Goal: Find specific page/section: Find specific page/section

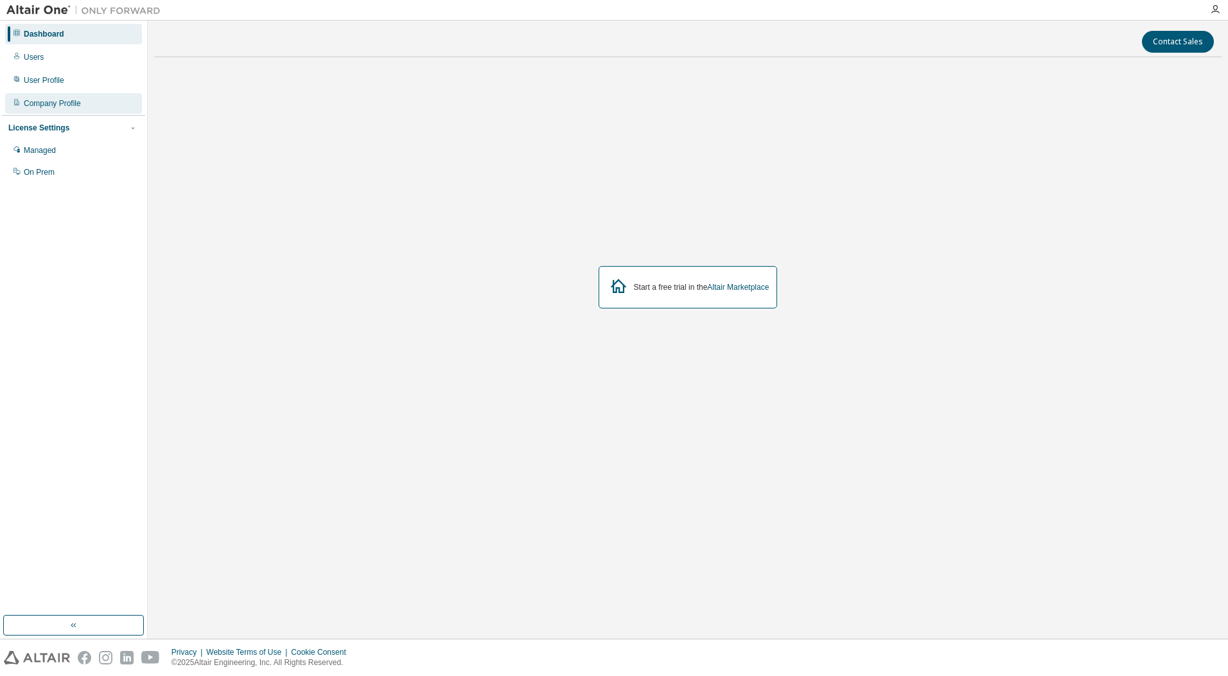
click at [51, 98] on div "Company Profile" at bounding box center [52, 103] width 57 height 10
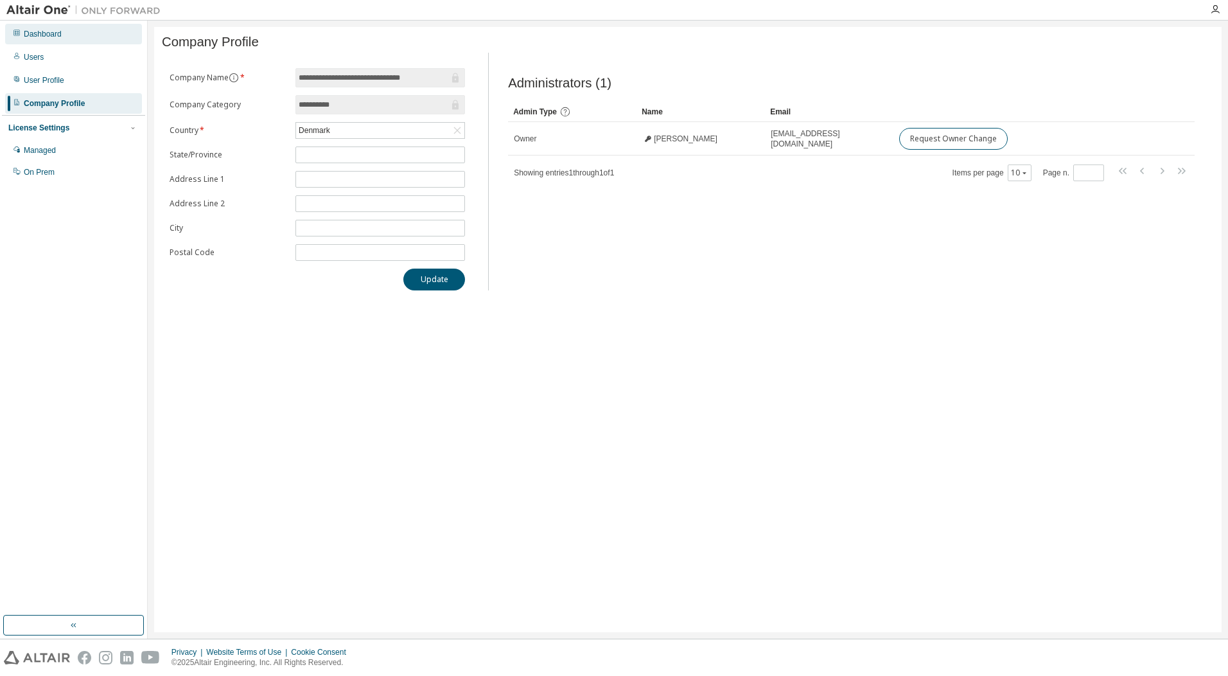
click at [30, 39] on div "Dashboard" at bounding box center [43, 34] width 38 height 10
